Goal: Task Accomplishment & Management: Manage account settings

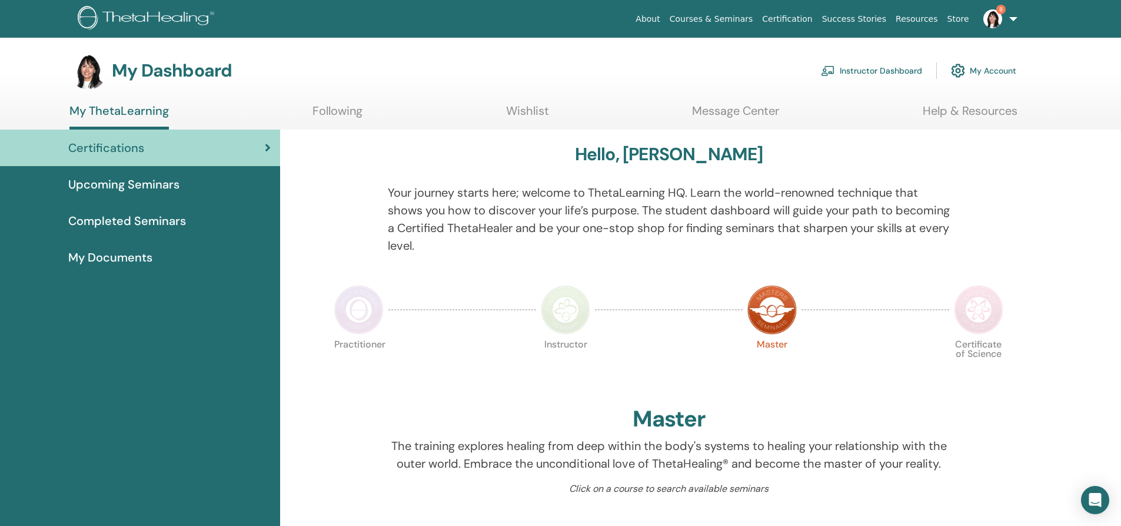
click at [861, 71] on link "Instructor Dashboard" at bounding box center [871, 71] width 101 height 26
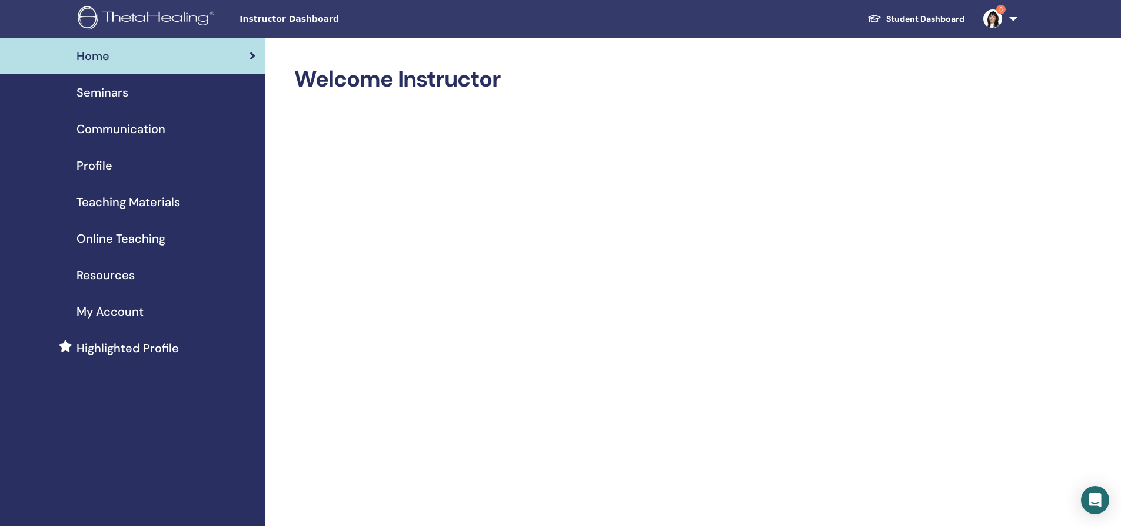
click at [112, 92] on span "Seminars" at bounding box center [103, 93] width 52 height 18
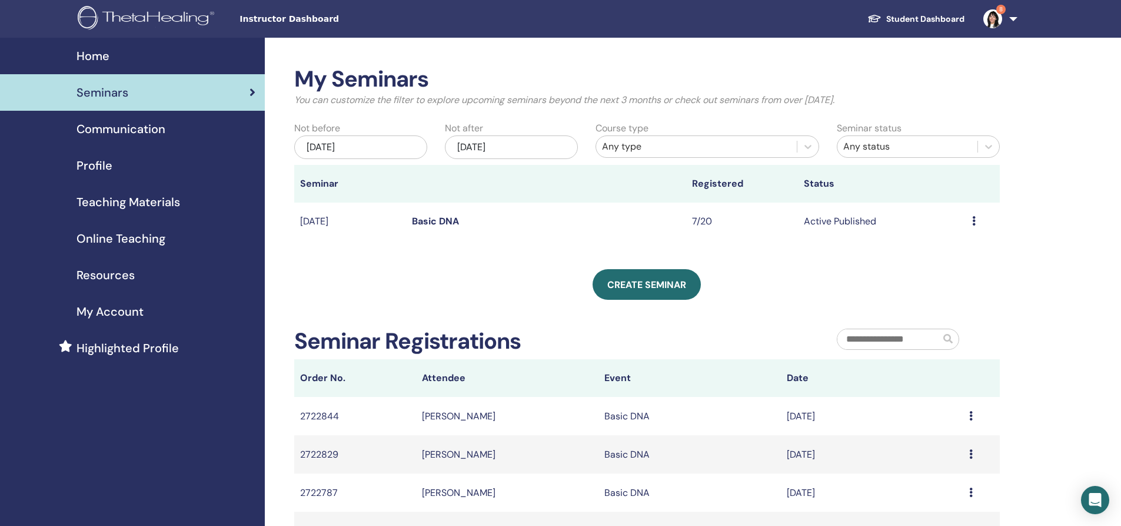
click at [434, 218] on link "Basic DNA" at bounding box center [435, 221] width 47 height 12
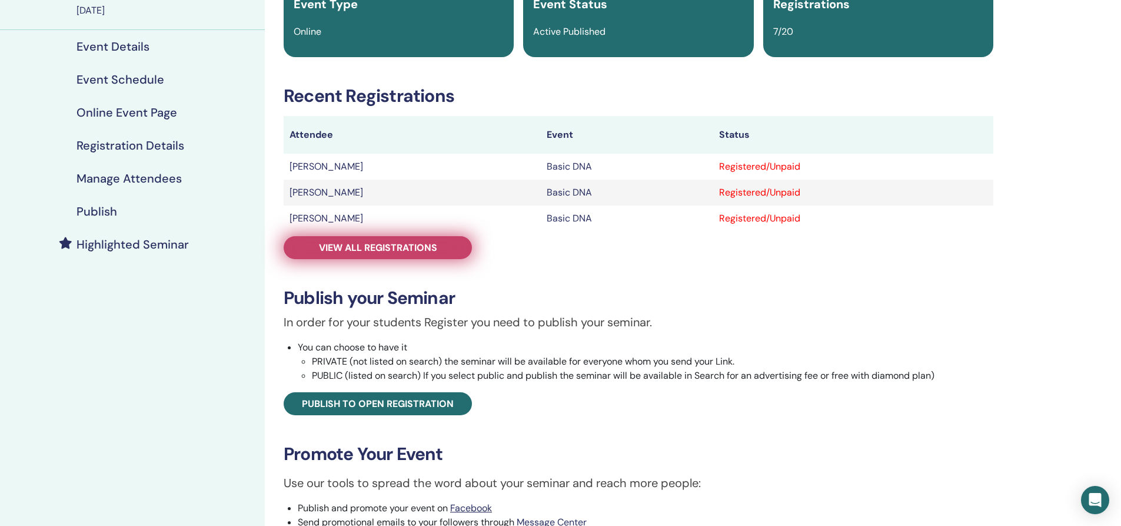
scroll to position [118, 0]
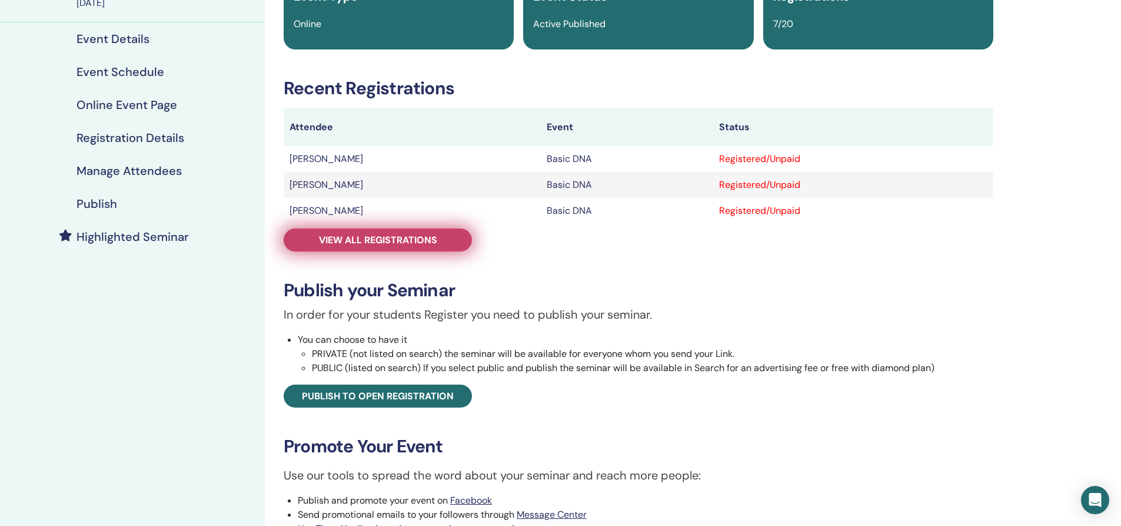
click at [410, 230] on link "View all registrations" at bounding box center [378, 239] width 188 height 23
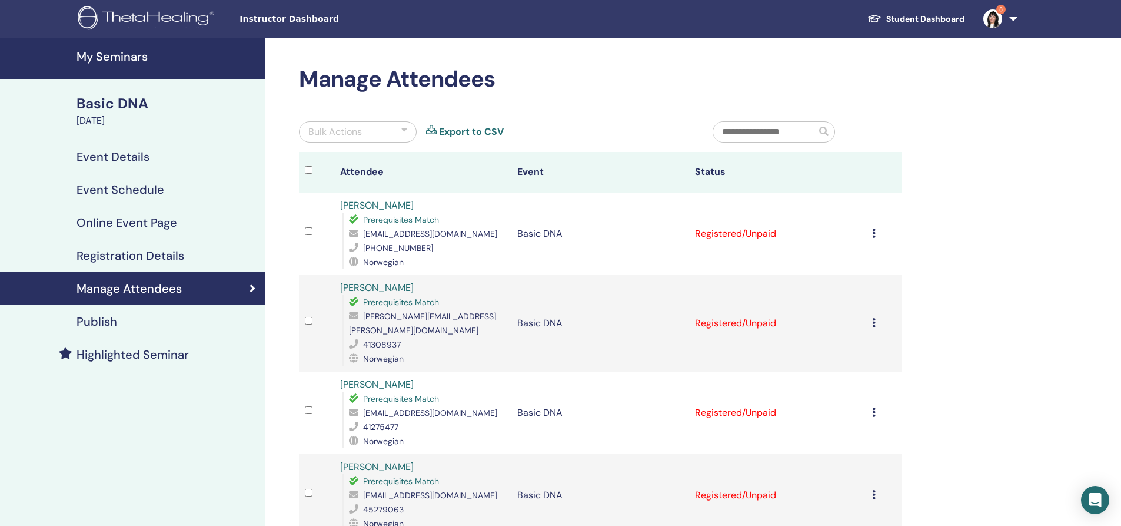
click at [126, 109] on div "Basic DNA" at bounding box center [167, 104] width 181 height 20
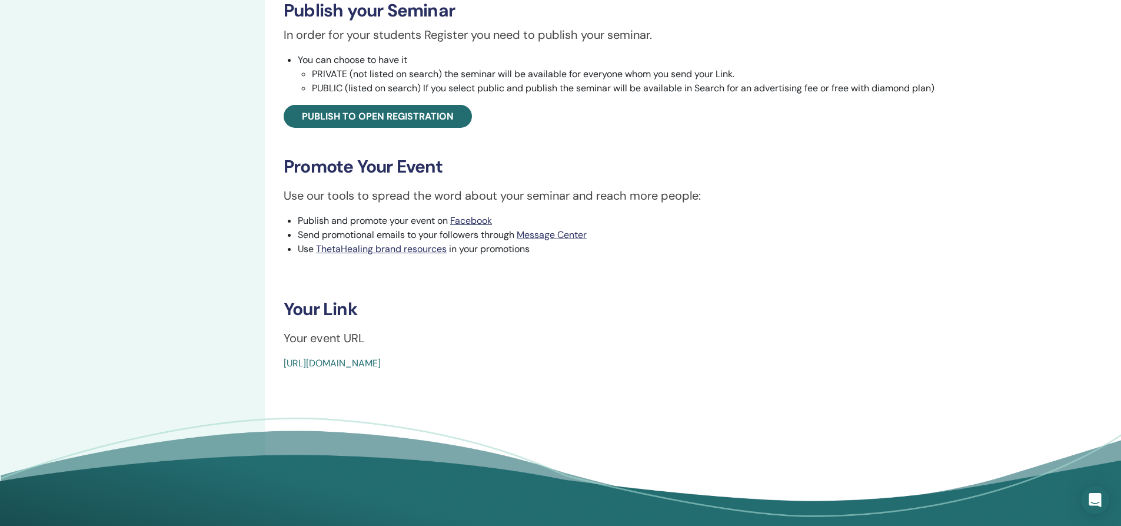
scroll to position [471, 0]
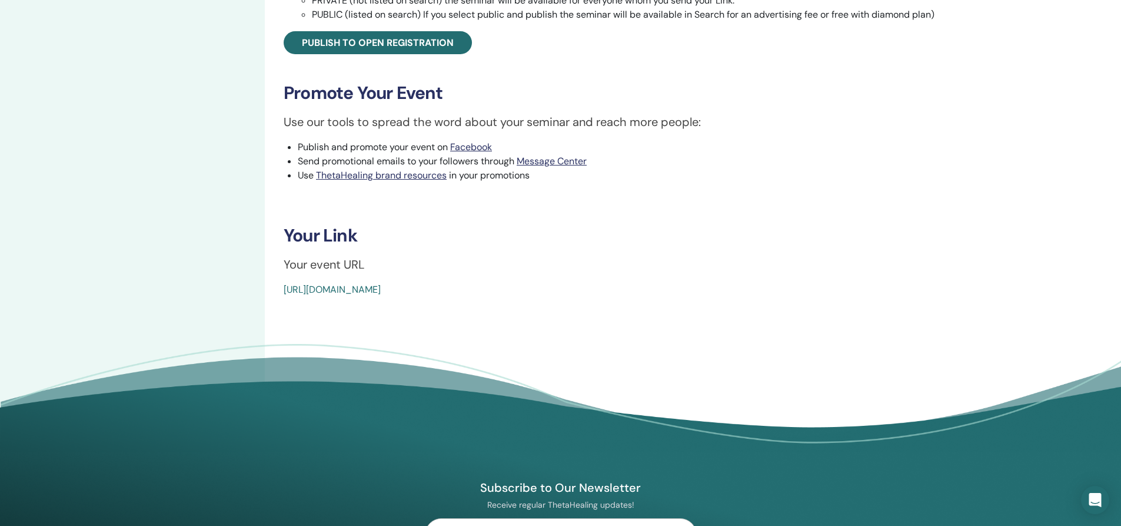
drag, startPoint x: 562, startPoint y: 293, endPoint x: 267, endPoint y: 290, distance: 295.5
click at [267, 290] on div "Basic DNA Event Type Online Event Status Active Published Registrations 7/20 Re…" at bounding box center [639, 14] width 748 height 895
copy link "[URL][DOMAIN_NAME]"
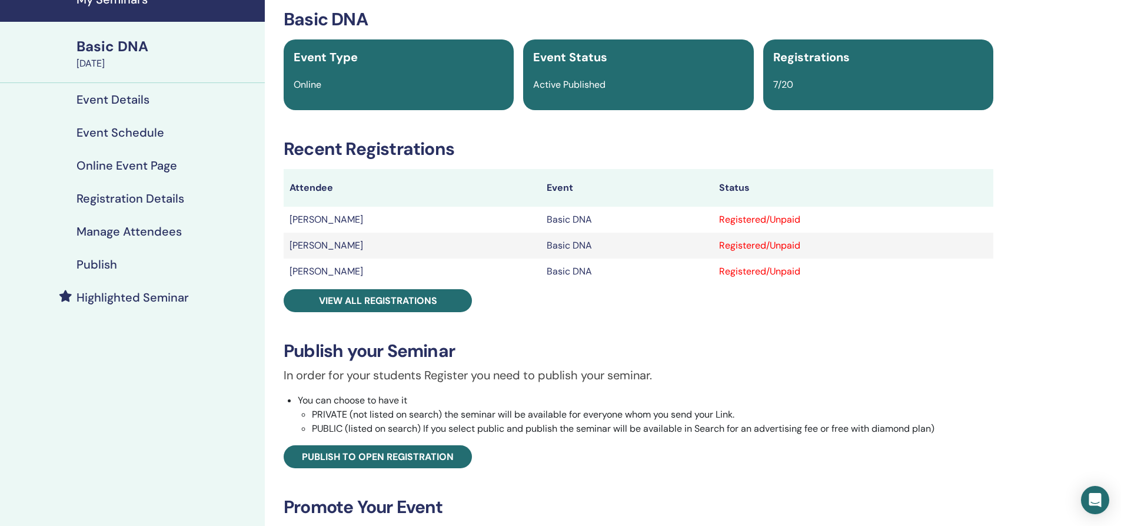
scroll to position [0, 0]
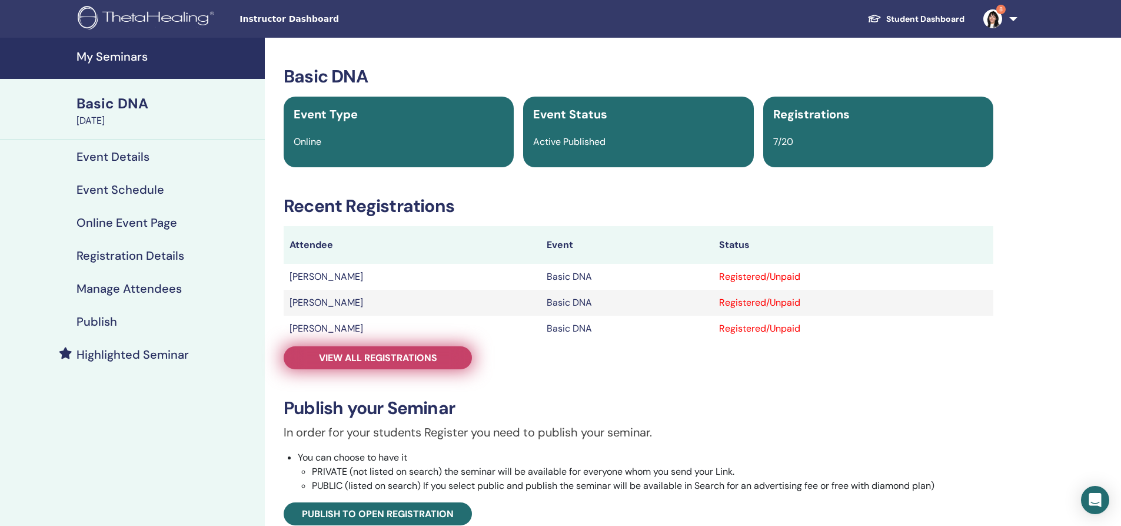
click at [380, 354] on span "View all registrations" at bounding box center [378, 357] width 118 height 12
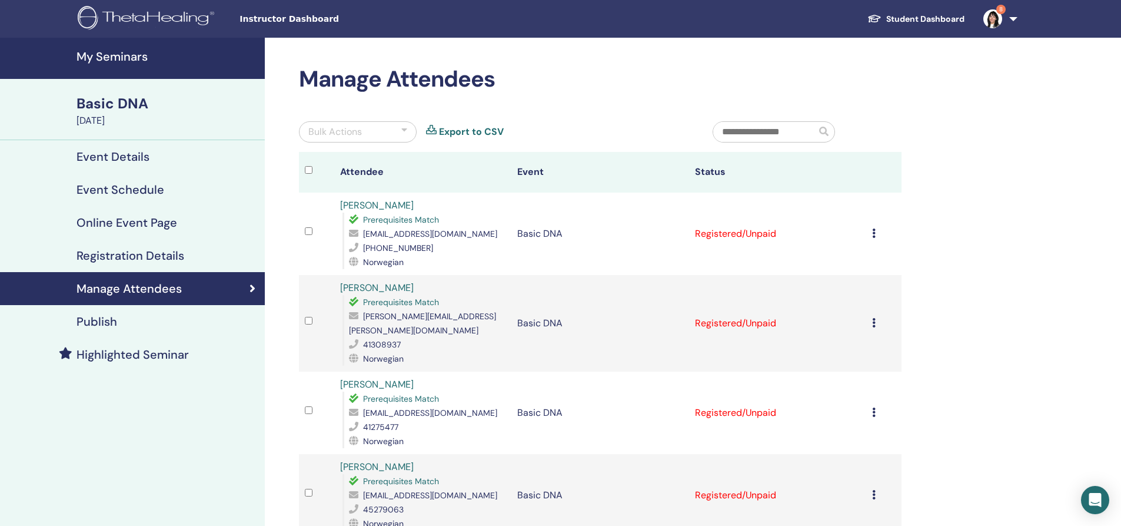
click at [95, 105] on div "Basic DNA" at bounding box center [167, 104] width 181 height 20
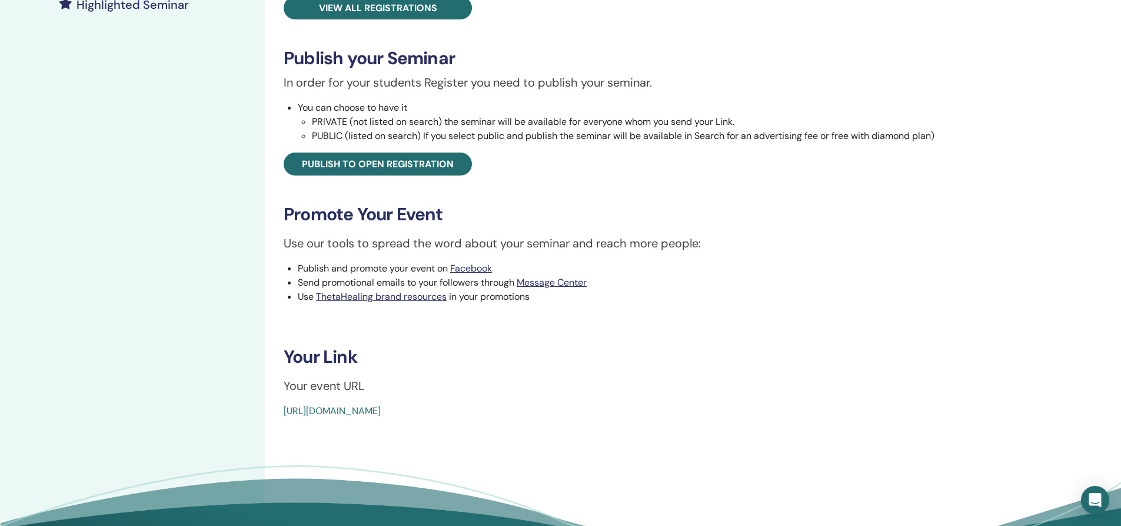
scroll to position [353, 0]
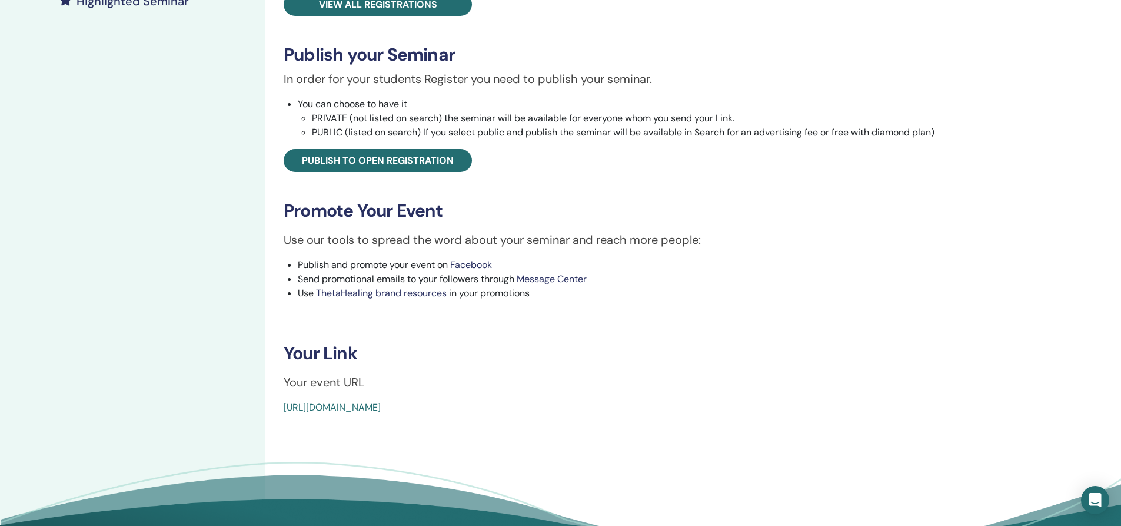
drag, startPoint x: 556, startPoint y: 408, endPoint x: 277, endPoint y: 423, distance: 278.8
click at [277, 423] on div "Basic DNA Event Type Online Event Status Active Published Registrations 7/20 Re…" at bounding box center [639, 131] width 748 height 895
copy link "[URL][DOMAIN_NAME]"
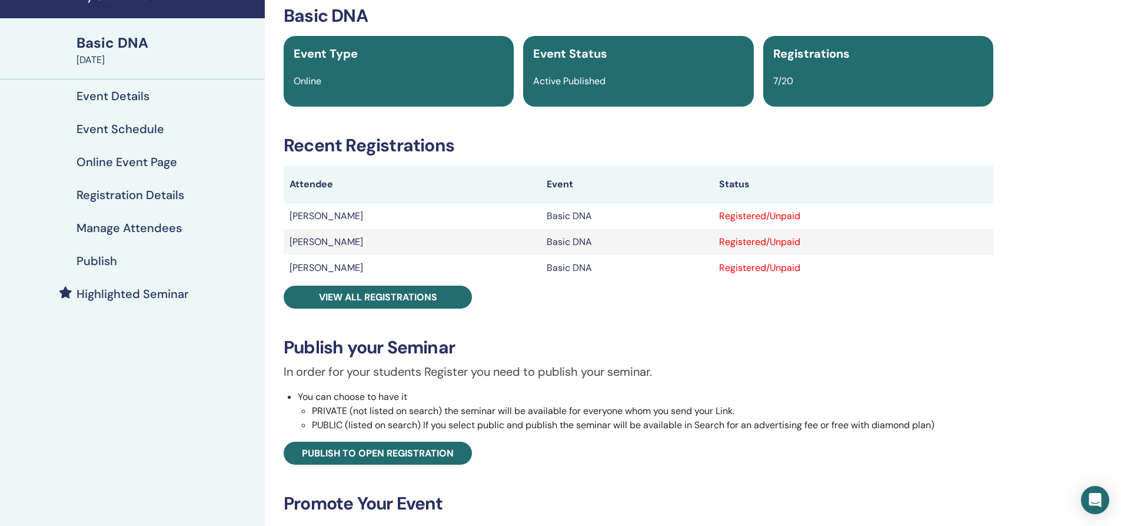
scroll to position [0, 0]
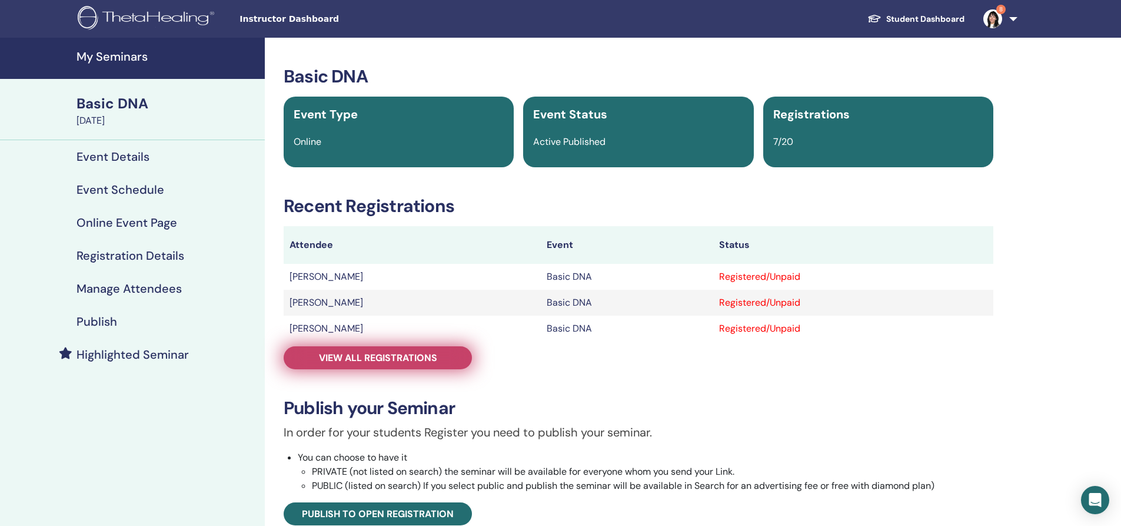
click at [378, 359] on span "View all registrations" at bounding box center [378, 357] width 118 height 12
